Goal: Task Accomplishment & Management: Manage account settings

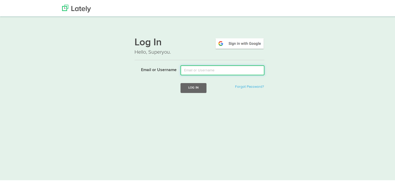
click at [212, 70] on input "Email or Username" at bounding box center [223, 69] width 84 height 10
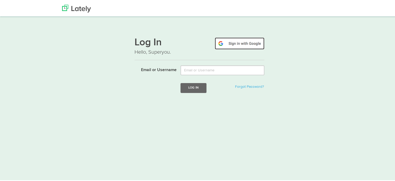
click at [245, 43] on img at bounding box center [240, 43] width 50 height 12
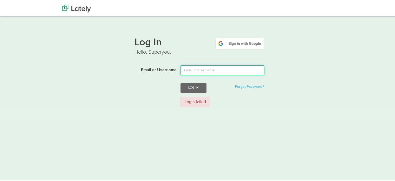
click at [217, 70] on input "Email or Username" at bounding box center [223, 69] width 84 height 10
click at [217, 69] on input "Email or Username" at bounding box center [223, 69] width 84 height 10
type input "[EMAIL_ADDRESS][DOMAIN_NAME]"
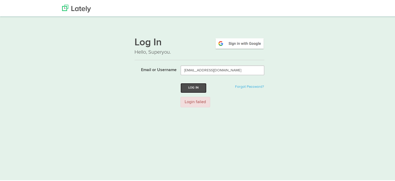
click at [196, 88] on button "Log In" at bounding box center [194, 87] width 26 height 10
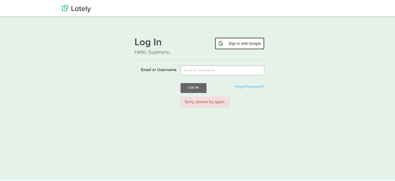
click at [244, 43] on img at bounding box center [240, 43] width 50 height 12
